Goal: Task Accomplishment & Management: Manage account settings

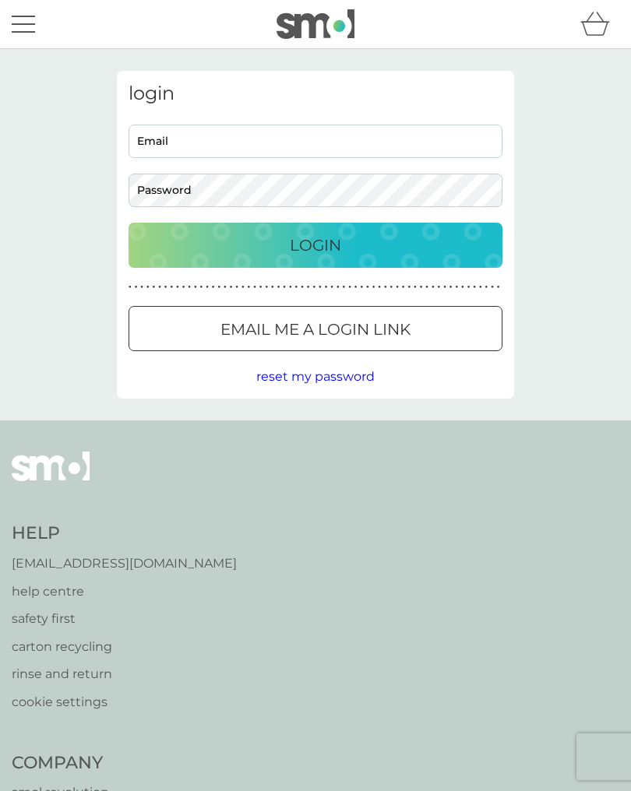
click at [336, 240] on p "Login" at bounding box center [315, 245] width 51 height 25
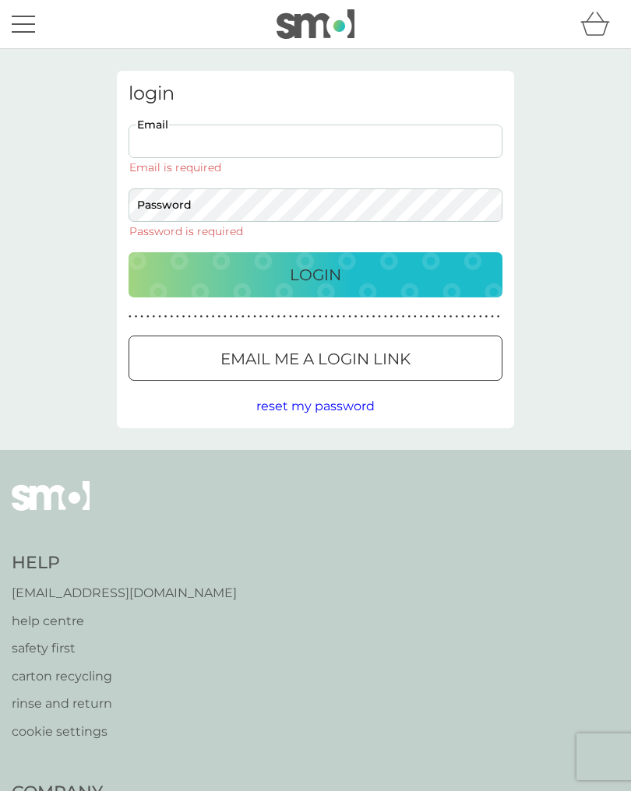
type input "[EMAIL_ADDRESS][DOMAIN_NAME]"
click at [315, 252] on button "Login" at bounding box center [315, 274] width 374 height 45
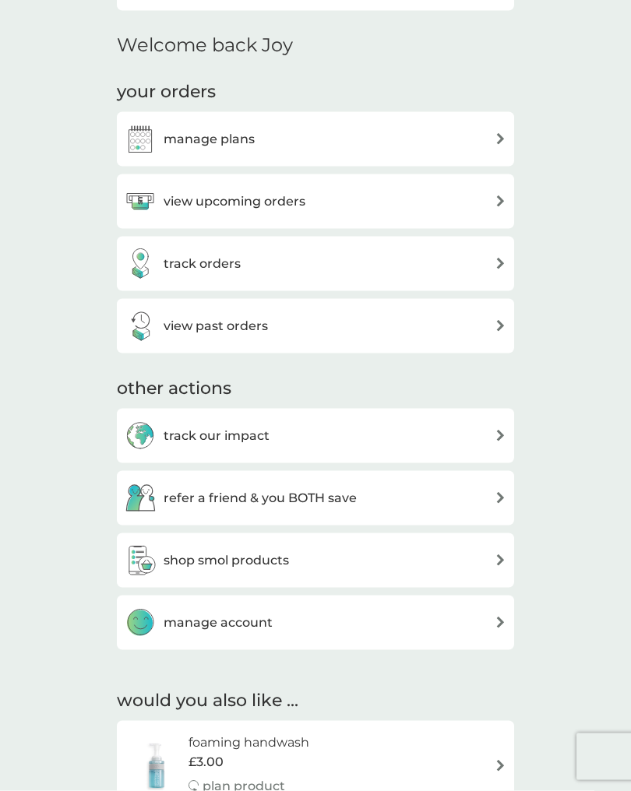
scroll to position [448, 0]
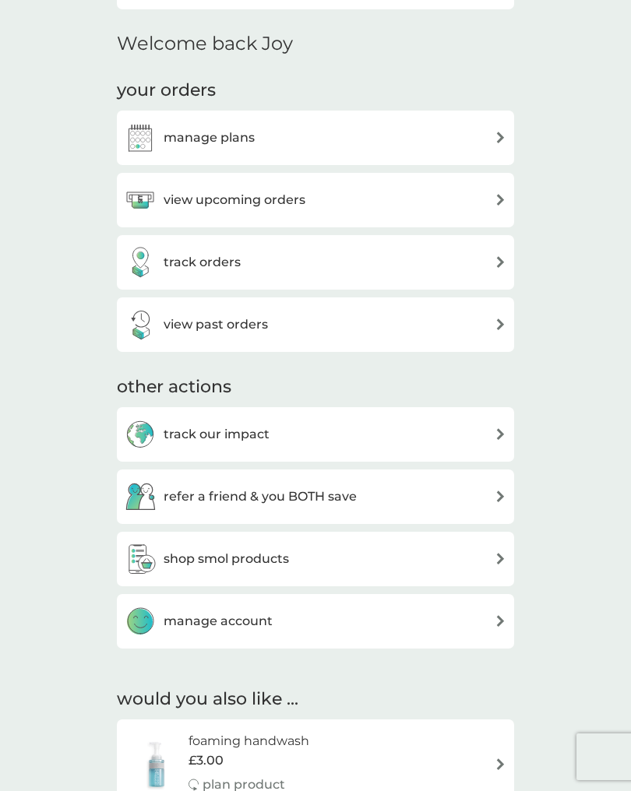
click at [467, 196] on div "view upcoming orders" at bounding box center [316, 200] width 382 height 31
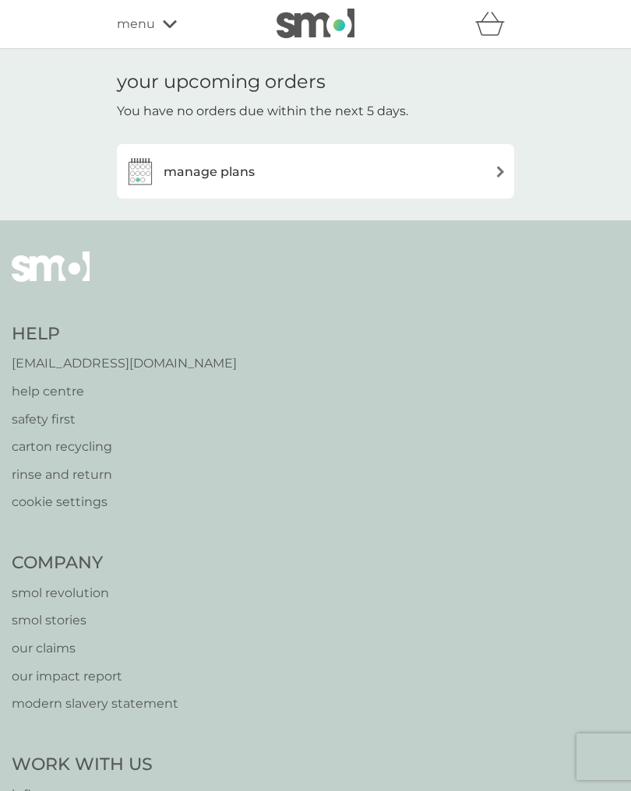
click at [494, 183] on div "manage plans" at bounding box center [316, 171] width 382 height 31
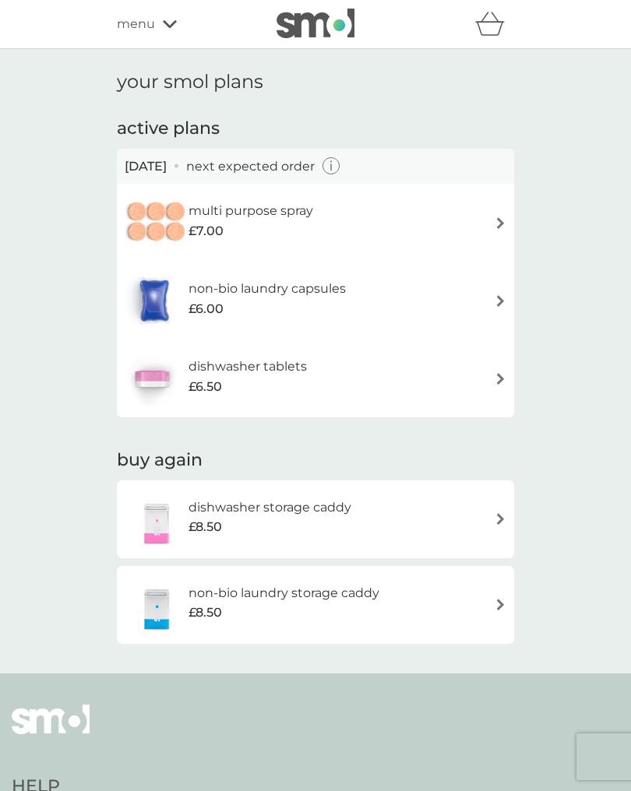
click at [494, 184] on div "multi purpose spray £7.00" at bounding box center [315, 223] width 397 height 78
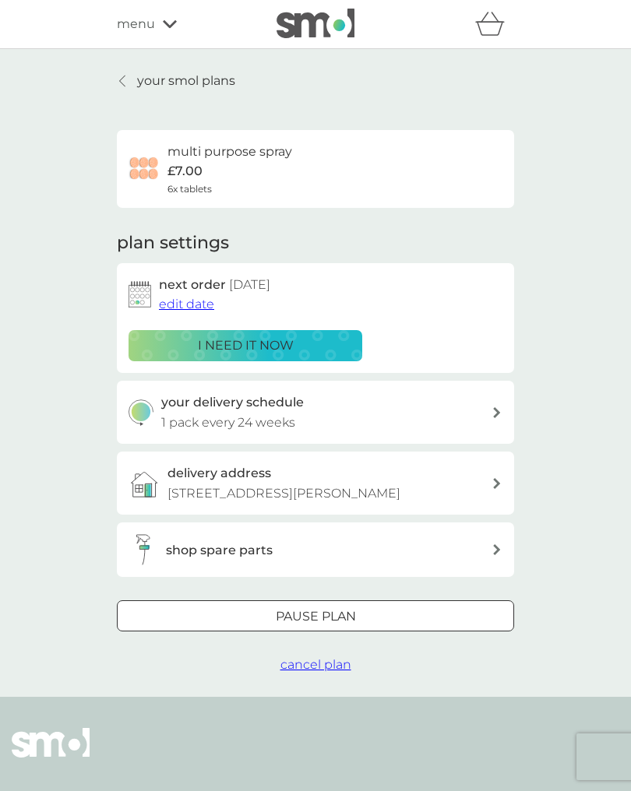
click at [325, 663] on span "cancel plan" at bounding box center [315, 664] width 71 height 15
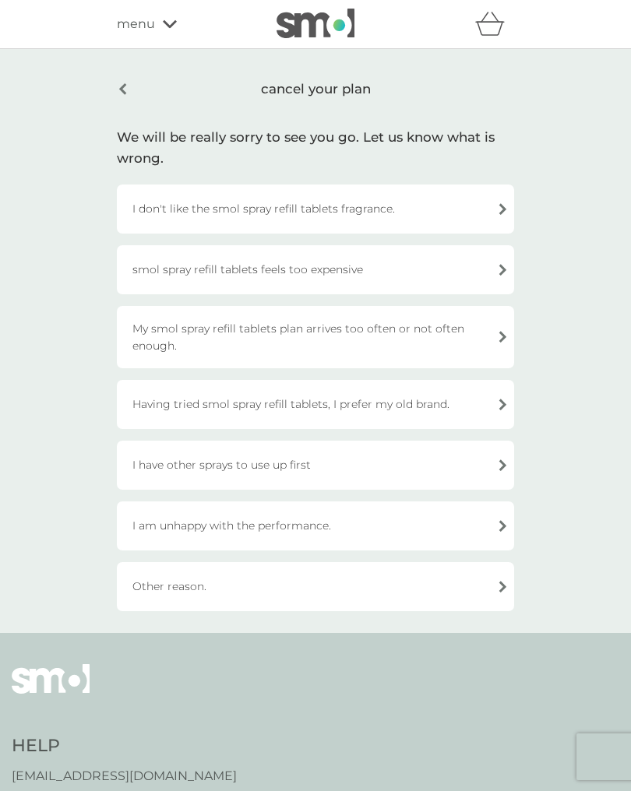
click at [436, 587] on div "Other reason." at bounding box center [315, 586] width 397 height 49
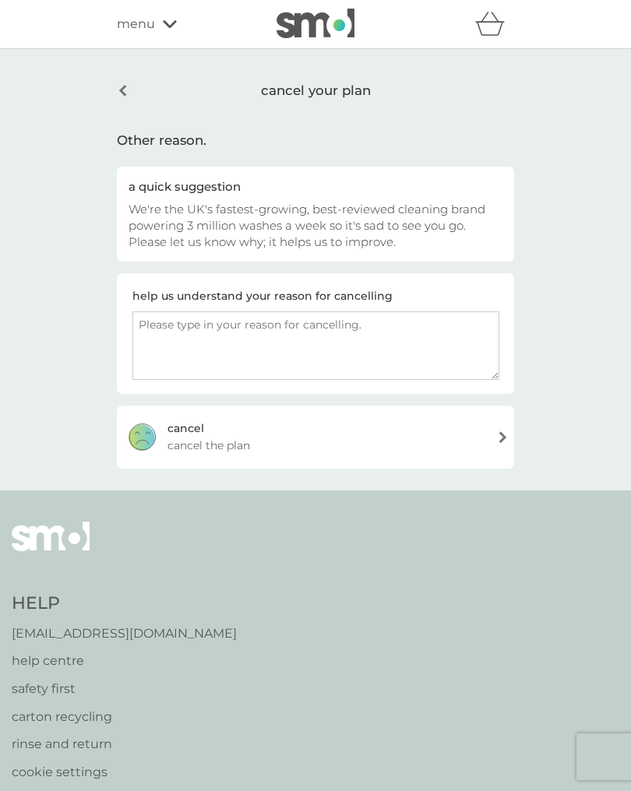
click at [128, 93] on div "cancel your plan" at bounding box center [315, 91] width 397 height 40
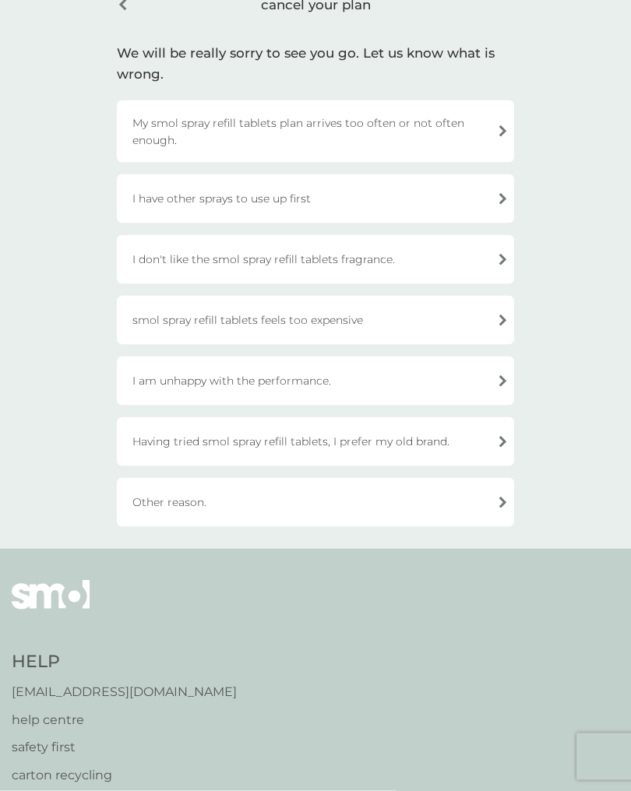
scroll to position [83, 0]
click at [395, 503] on div "Other reason." at bounding box center [315, 504] width 397 height 49
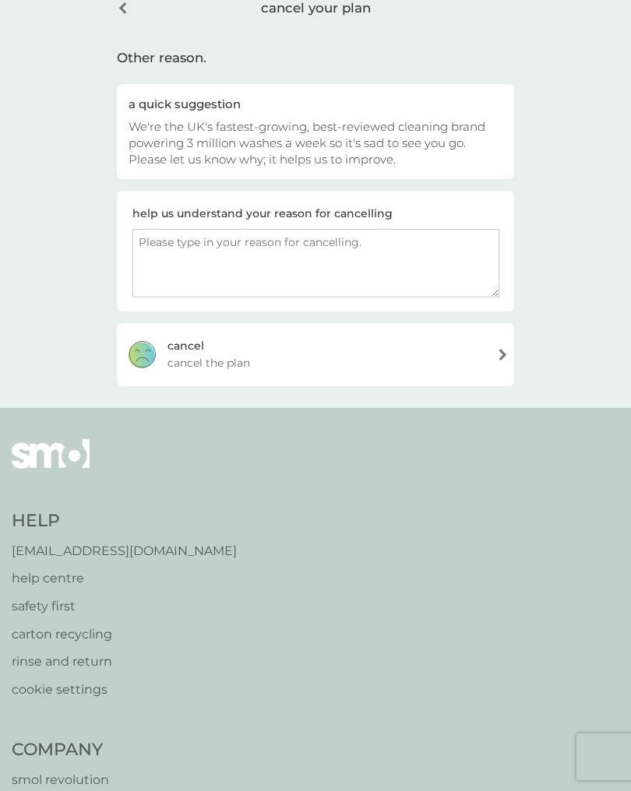
click at [123, 12] on div "cancel your plan" at bounding box center [315, 8] width 397 height 40
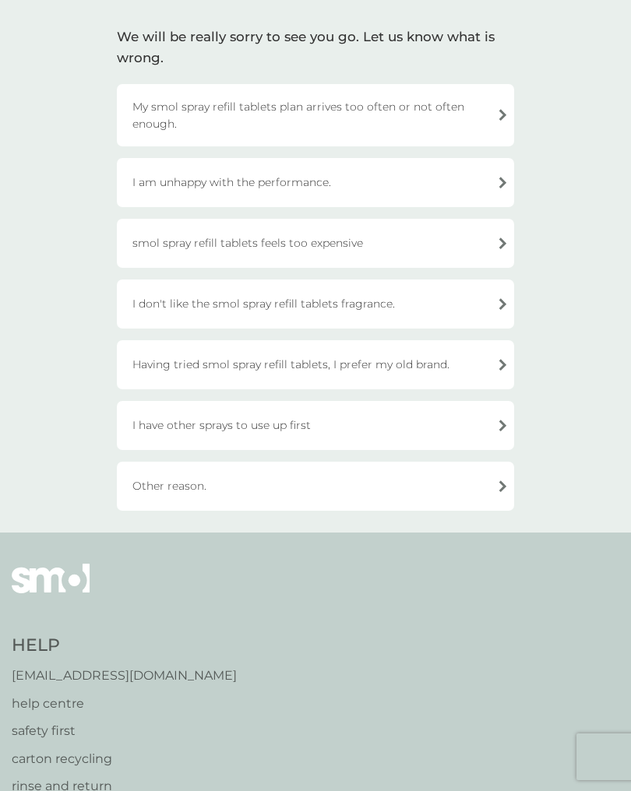
scroll to position [102, 0]
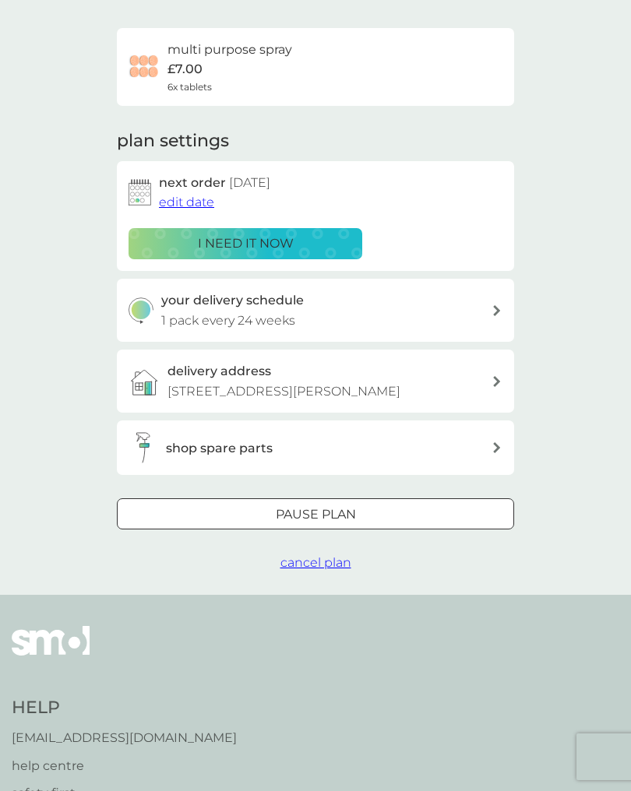
scroll to position [19, 0]
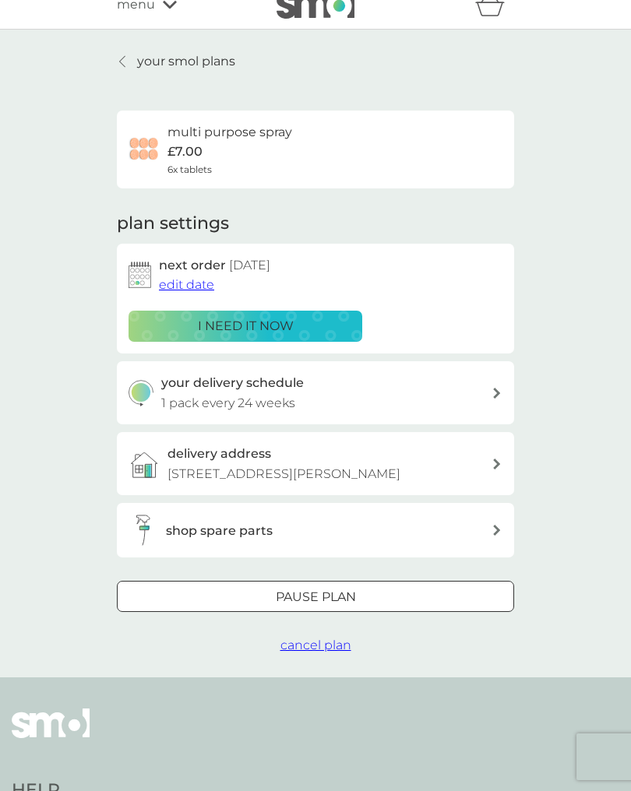
click at [318, 589] on div at bounding box center [315, 597] width 56 height 16
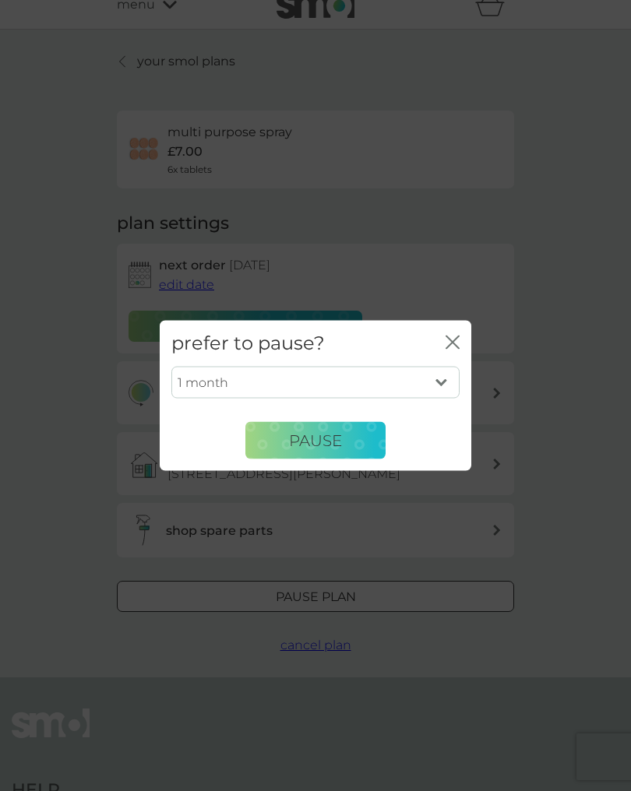
click at [452, 344] on icon "close" at bounding box center [452, 343] width 14 height 14
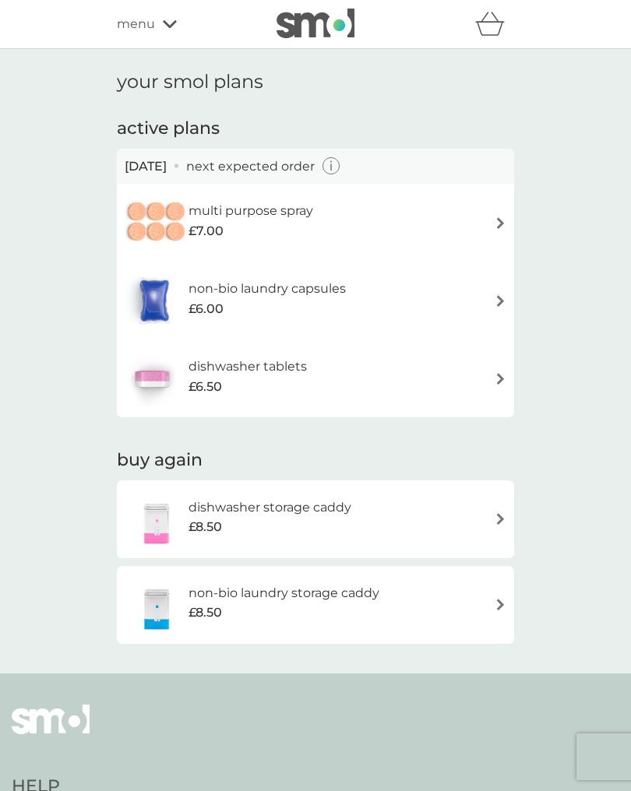
click at [495, 297] on img at bounding box center [500, 301] width 12 height 12
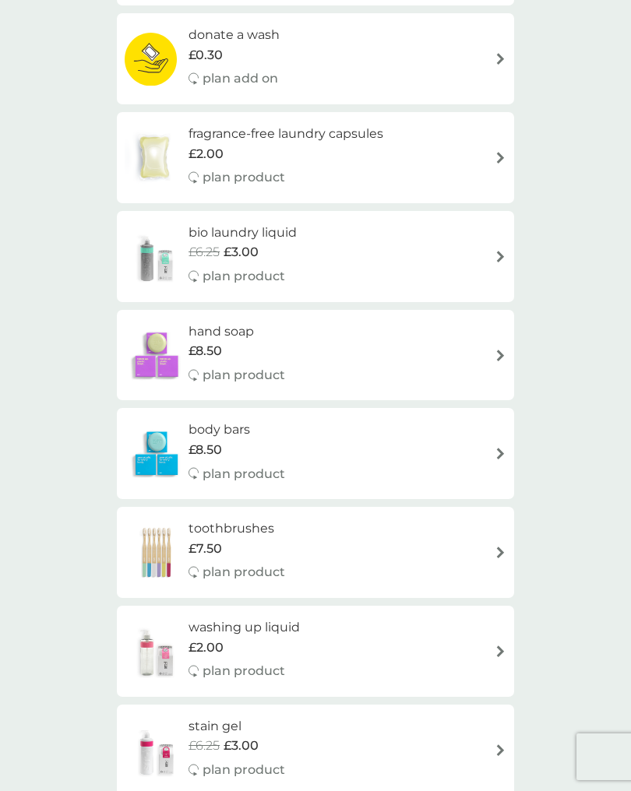
scroll to position [1725, 0]
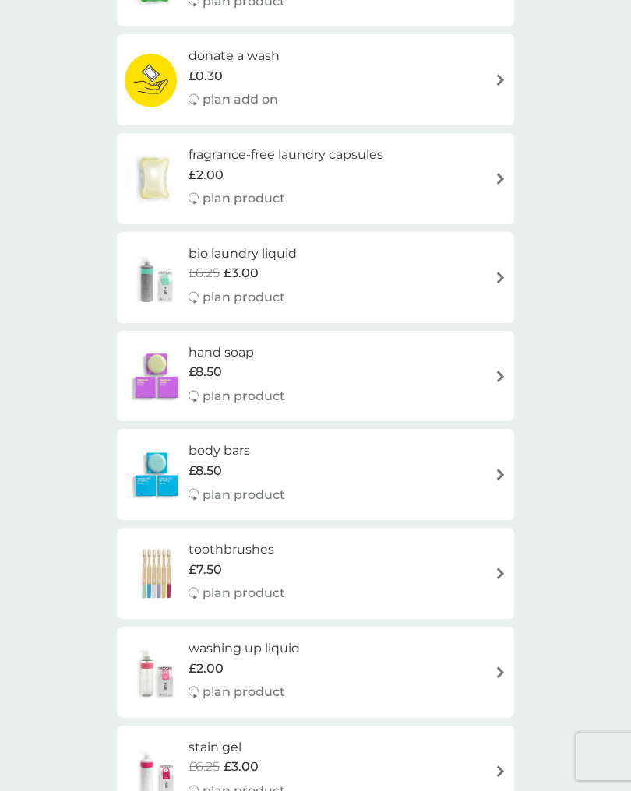
click at [272, 362] on div "£8.50" at bounding box center [236, 372] width 97 height 20
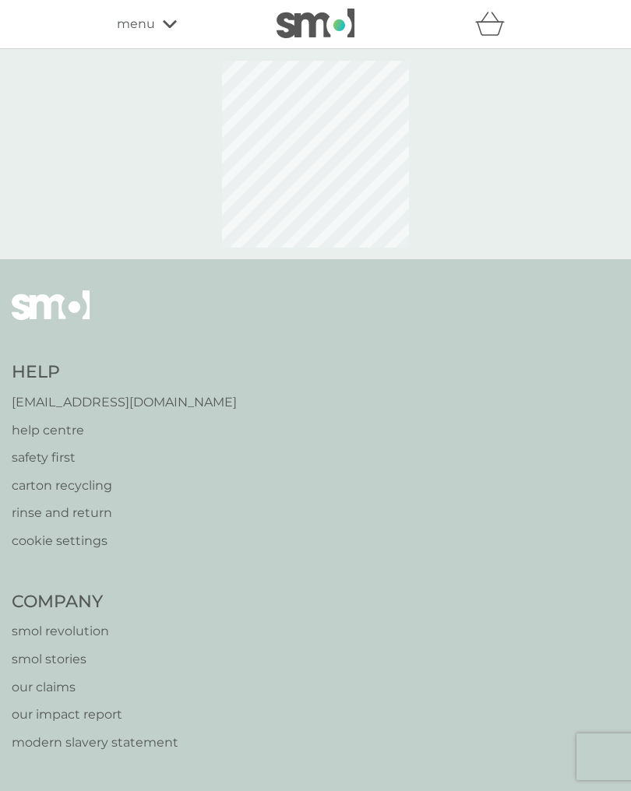
select select "91"
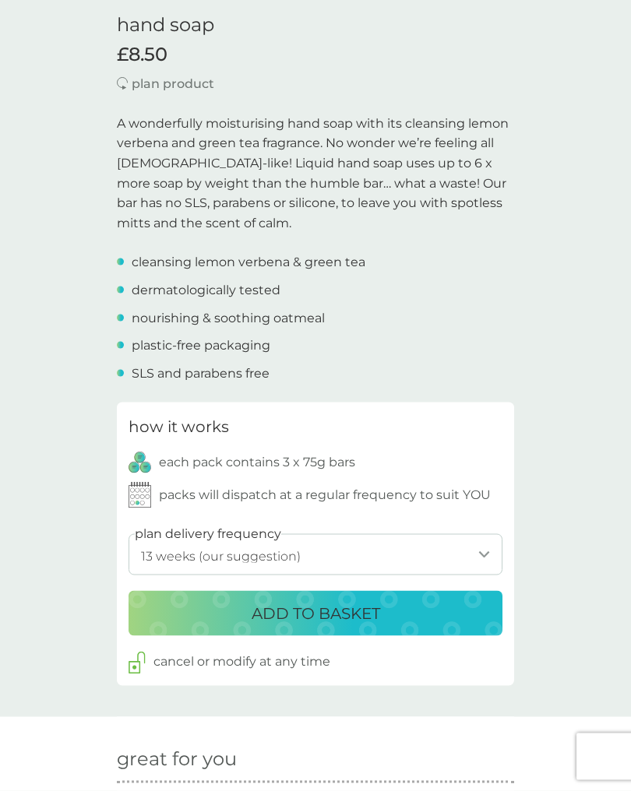
scroll to position [418, 0]
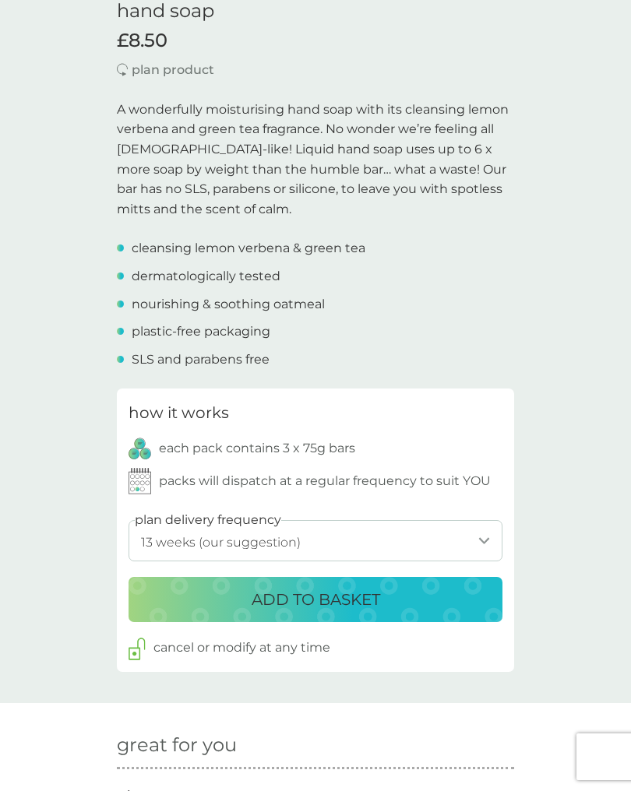
click at [477, 534] on select "1 week 2 weeks 3 weeks 4 weeks 5 weeks 6 weeks 7 weeks 8 weeks 9 weeks 10 weeks…" at bounding box center [315, 540] width 374 height 41
